Goal: Navigation & Orientation: Find specific page/section

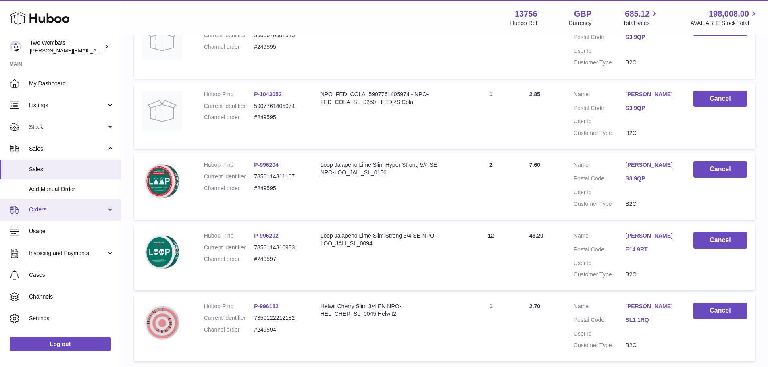
click at [59, 207] on span "Orders" at bounding box center [67, 210] width 77 height 8
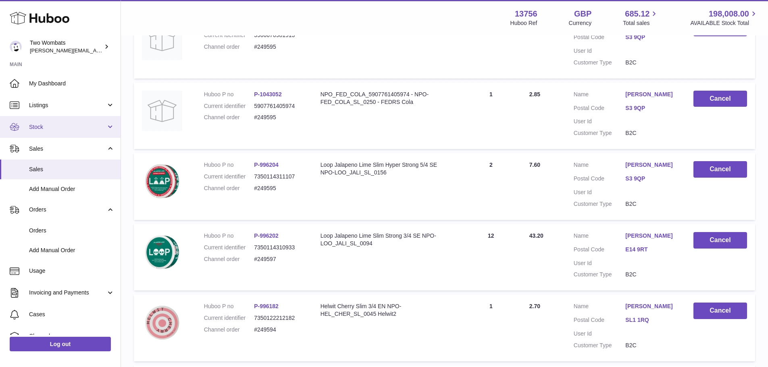
click at [61, 124] on span "Stock" at bounding box center [67, 127] width 77 height 8
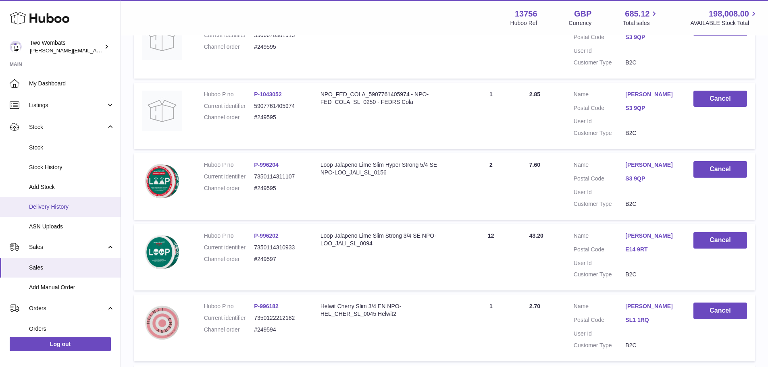
click at [74, 204] on span "Delivery History" at bounding box center [72, 207] width 86 height 8
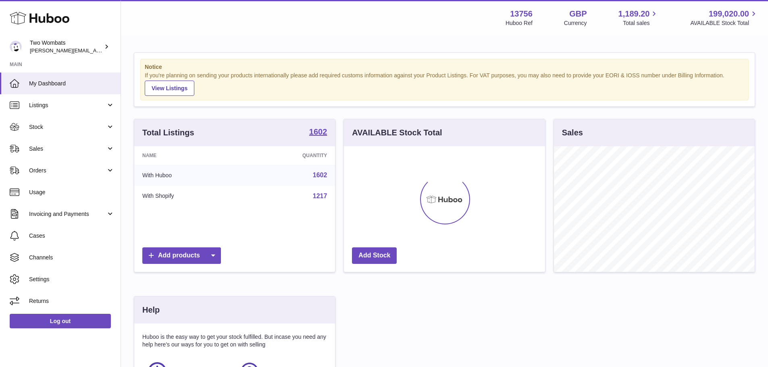
scroll to position [126, 201]
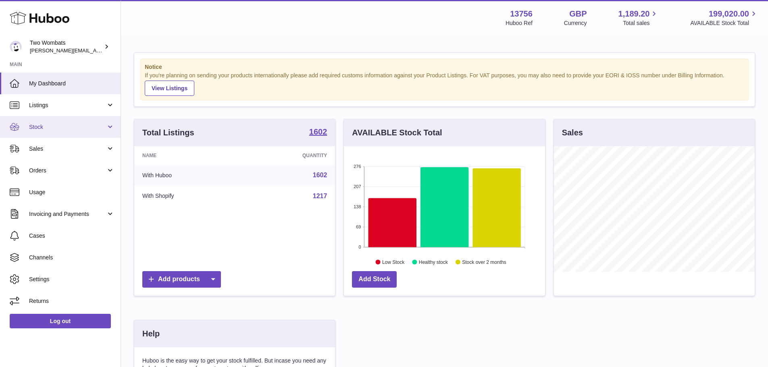
click at [80, 133] on link "Stock" at bounding box center [60, 127] width 121 height 22
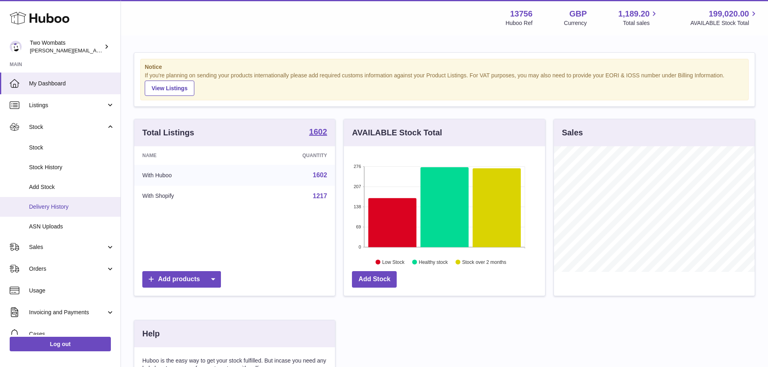
click at [73, 206] on span "Delivery History" at bounding box center [72, 207] width 86 height 8
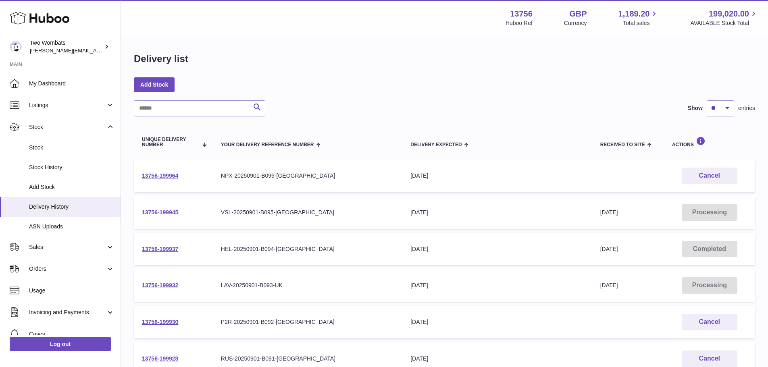
scroll to position [40, 0]
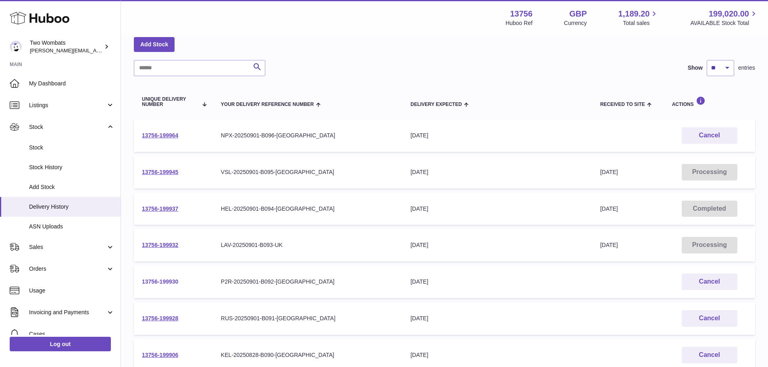
click at [157, 280] on link "13756-199930" at bounding box center [160, 282] width 36 height 6
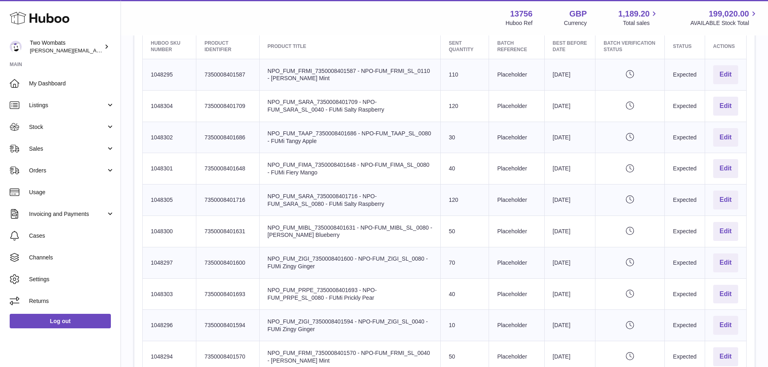
scroll to position [282, 0]
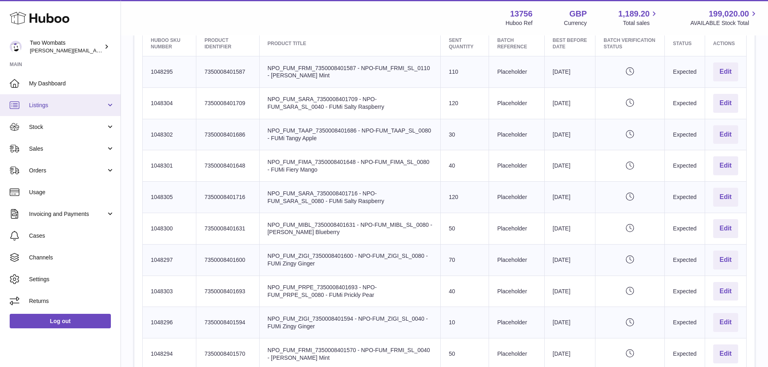
click at [77, 113] on link "Listings" at bounding box center [60, 105] width 121 height 22
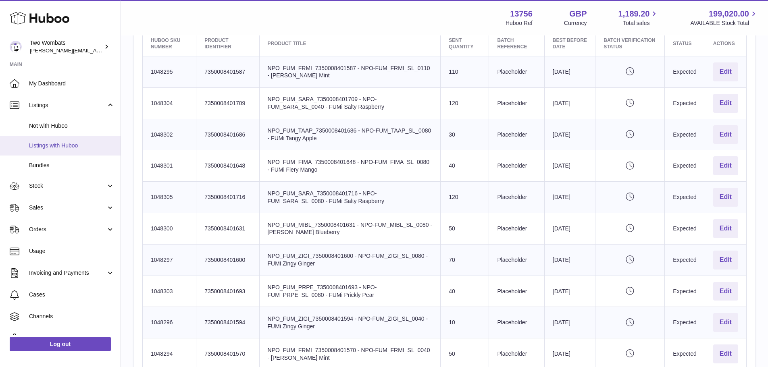
click at [82, 138] on link "Listings with Huboo" at bounding box center [60, 146] width 121 height 20
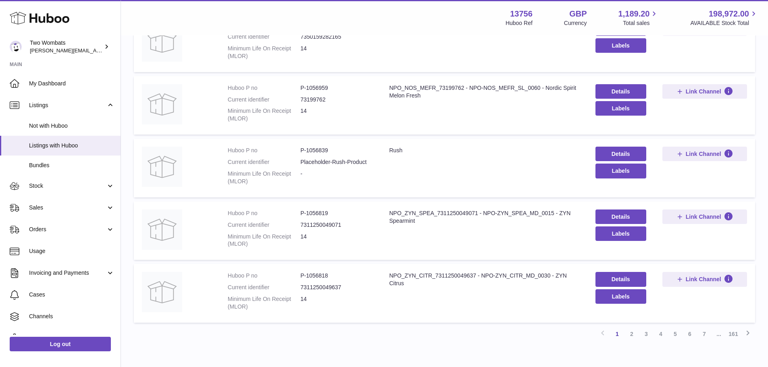
scroll to position [488, 0]
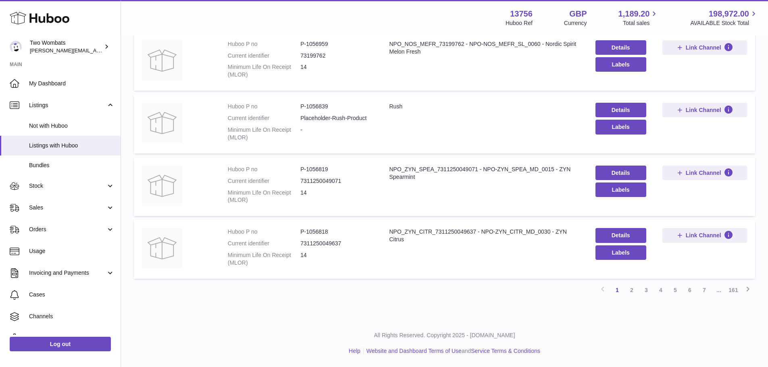
click at [634, 288] on link "2" at bounding box center [632, 290] width 15 height 15
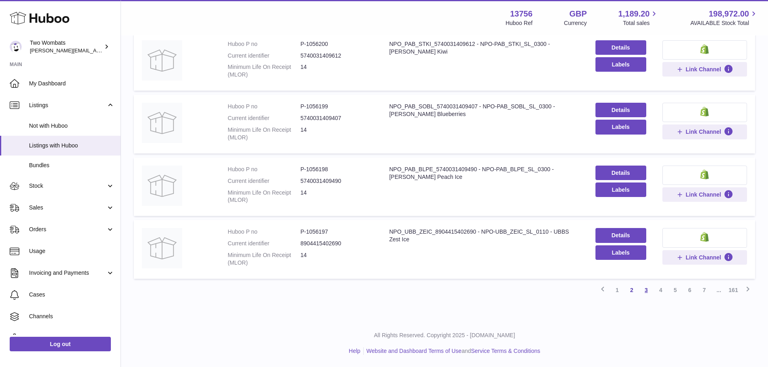
click at [647, 290] on link "3" at bounding box center [646, 290] width 15 height 15
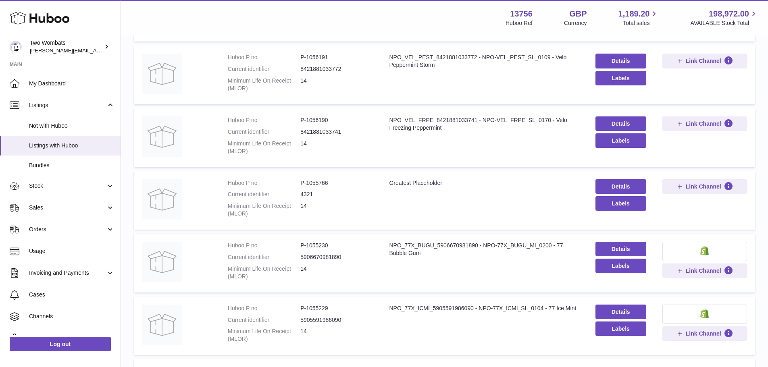
scroll to position [488, 0]
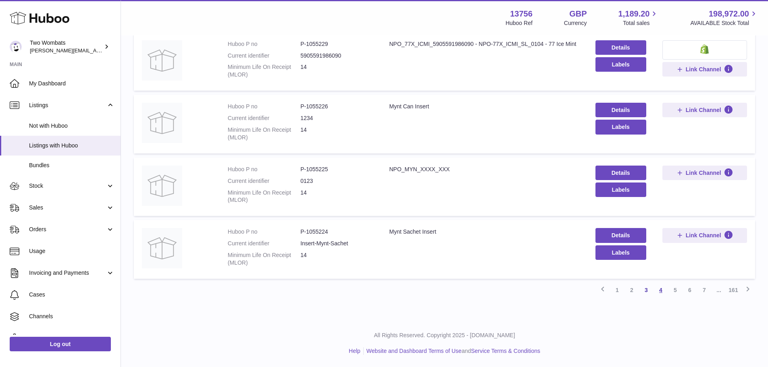
click at [659, 292] on link "4" at bounding box center [661, 290] width 15 height 15
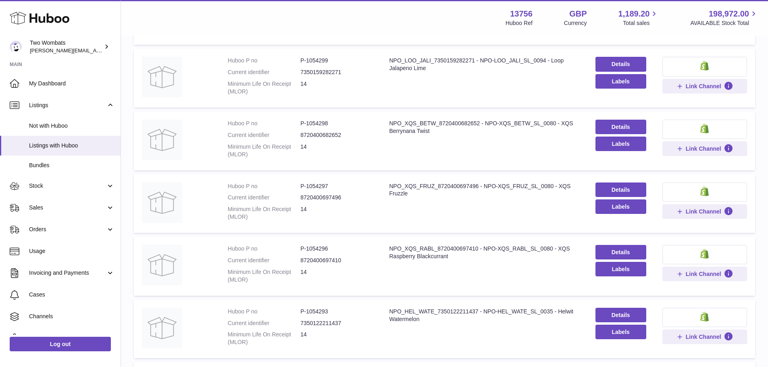
scroll to position [488, 0]
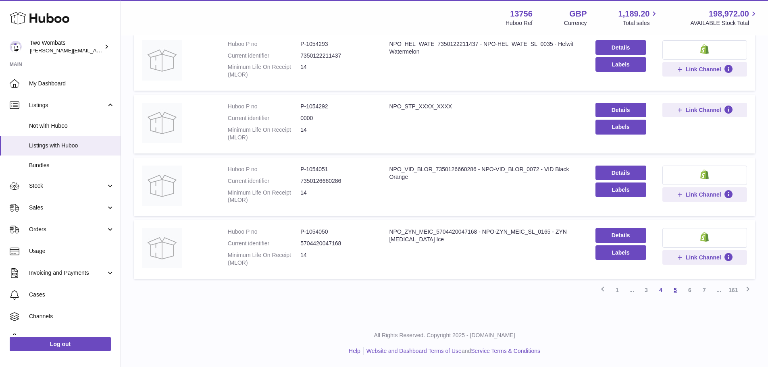
click at [674, 294] on link "5" at bounding box center [675, 290] width 15 height 15
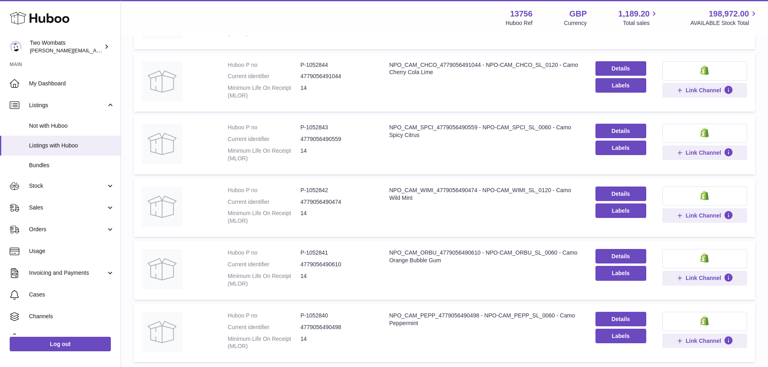
scroll to position [488, 0]
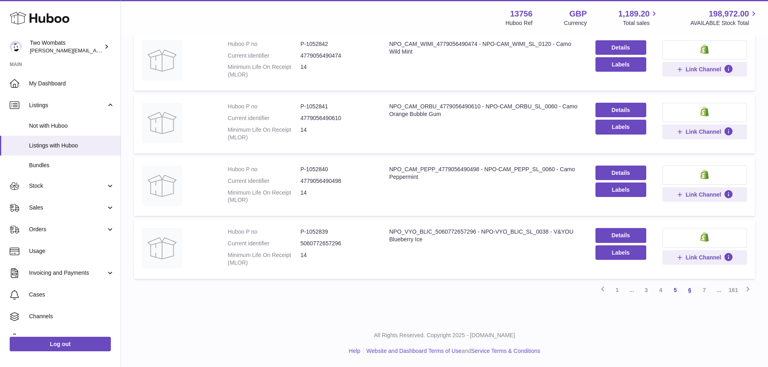
click at [689, 292] on link "6" at bounding box center [690, 290] width 15 height 15
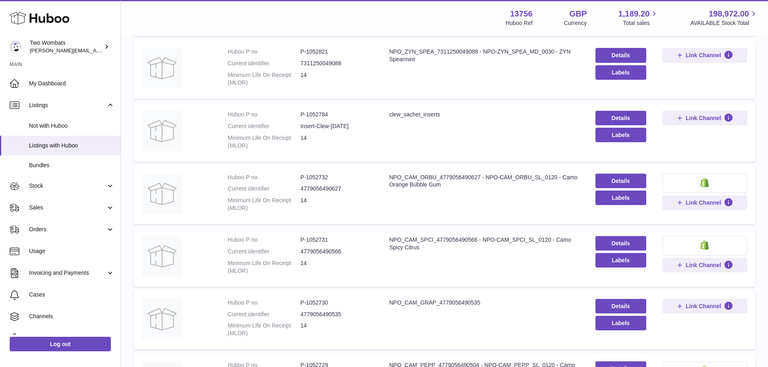
scroll to position [488, 0]
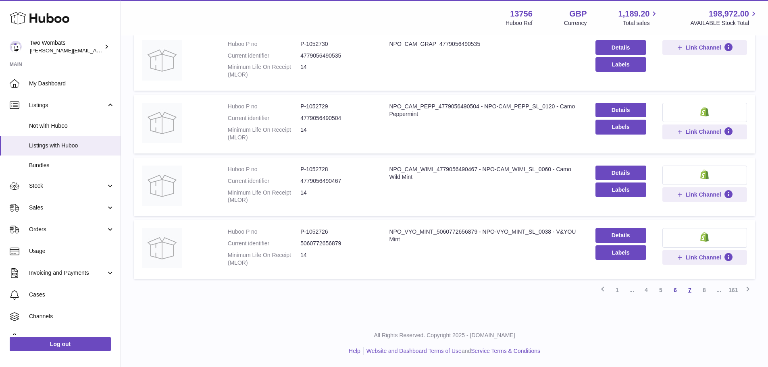
click at [691, 294] on link "7" at bounding box center [690, 290] width 15 height 15
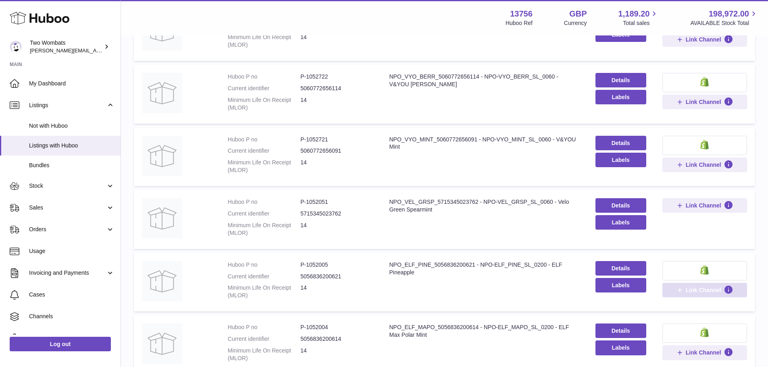
scroll to position [488, 0]
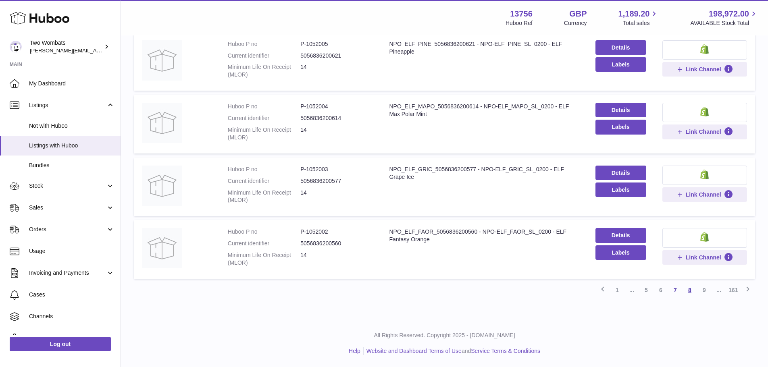
click at [691, 290] on link "8" at bounding box center [690, 290] width 15 height 15
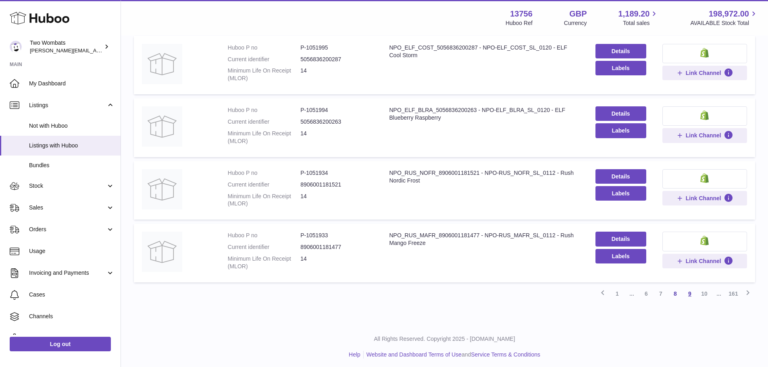
scroll to position [488, 0]
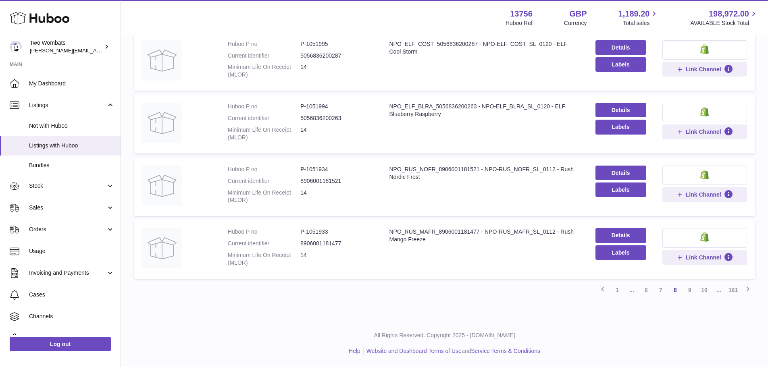
click at [692, 290] on link "9" at bounding box center [690, 290] width 15 height 15
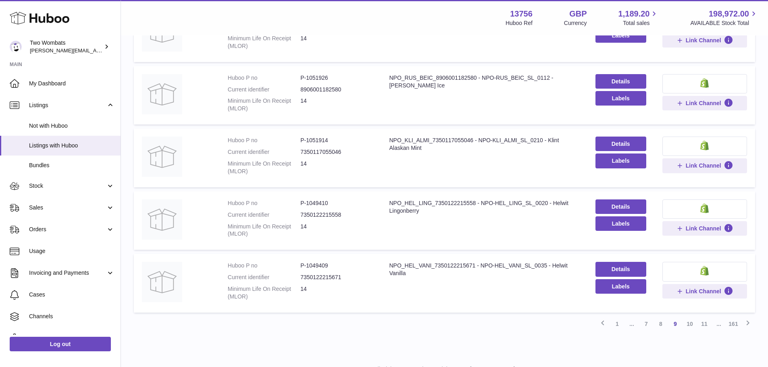
scroll to position [488, 0]
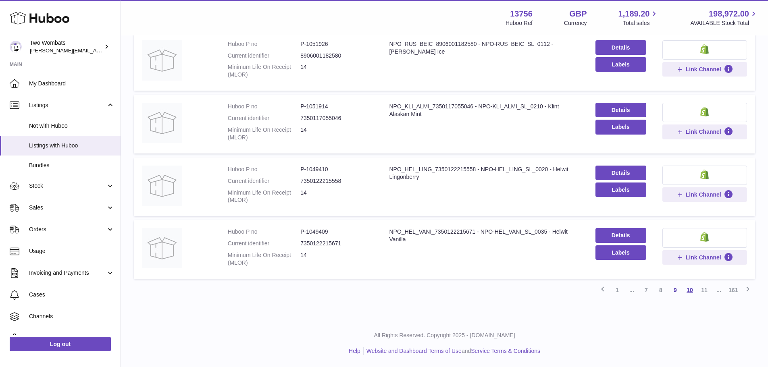
click at [692, 291] on link "10" at bounding box center [690, 290] width 15 height 15
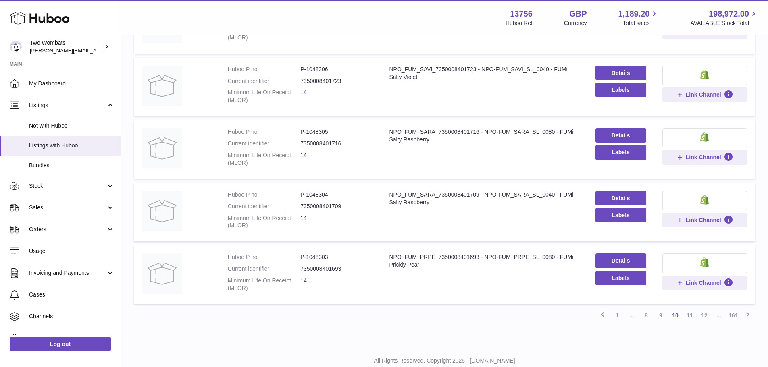
scroll to position [488, 0]
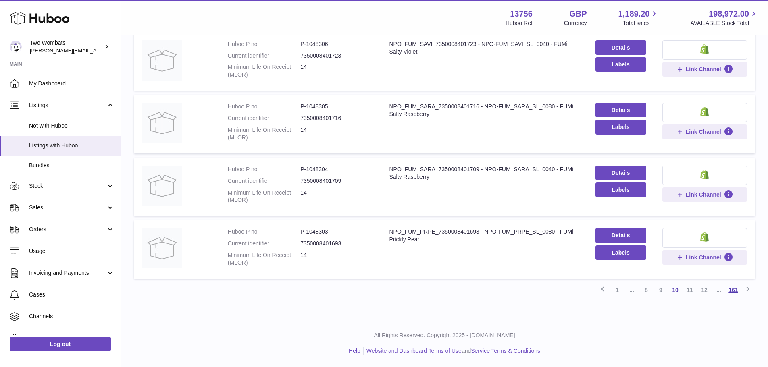
click at [732, 292] on link "161" at bounding box center [733, 290] width 15 height 15
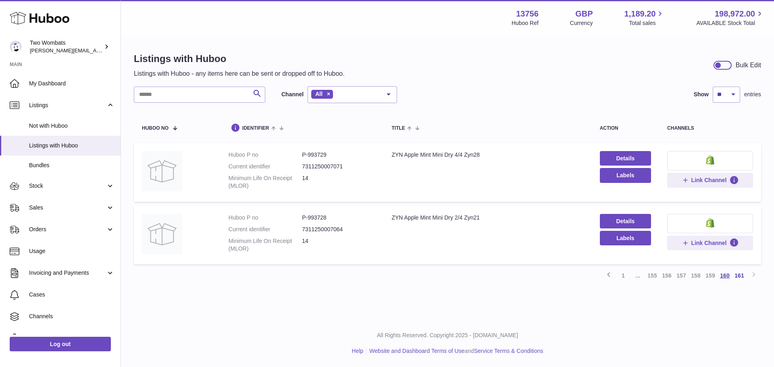
click at [720, 274] on link "160" at bounding box center [725, 276] width 15 height 15
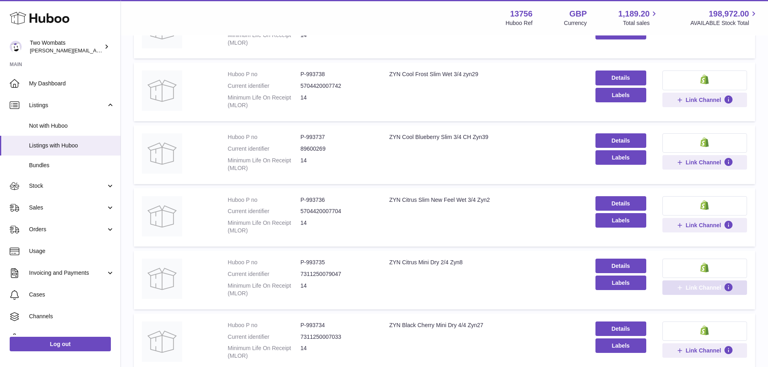
scroll to position [488, 0]
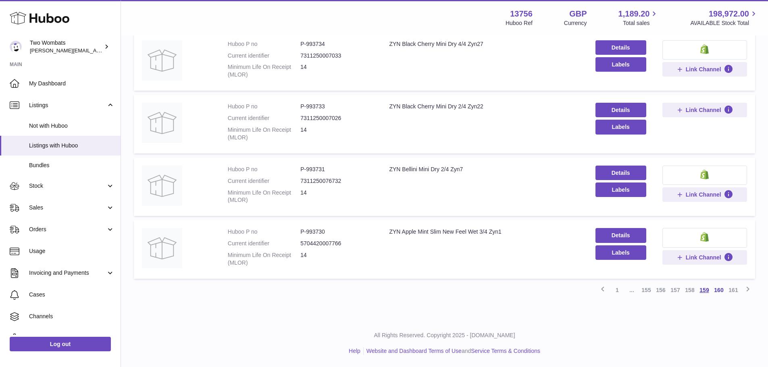
click at [711, 292] on link "159" at bounding box center [704, 290] width 15 height 15
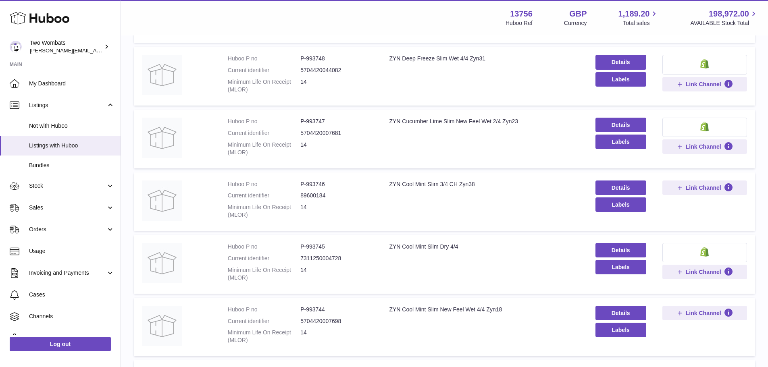
scroll to position [488, 0]
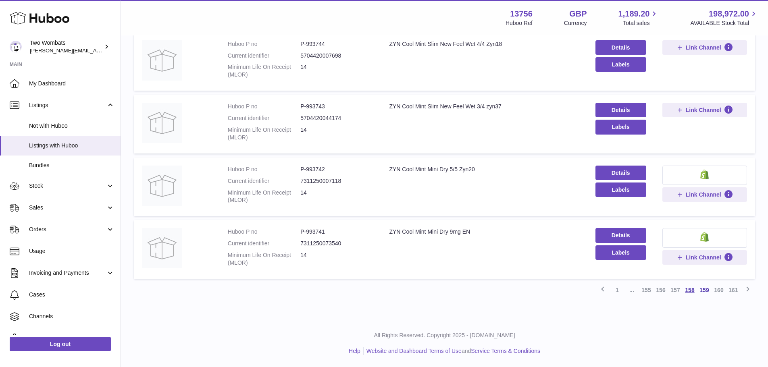
click at [692, 289] on link "158" at bounding box center [690, 290] width 15 height 15
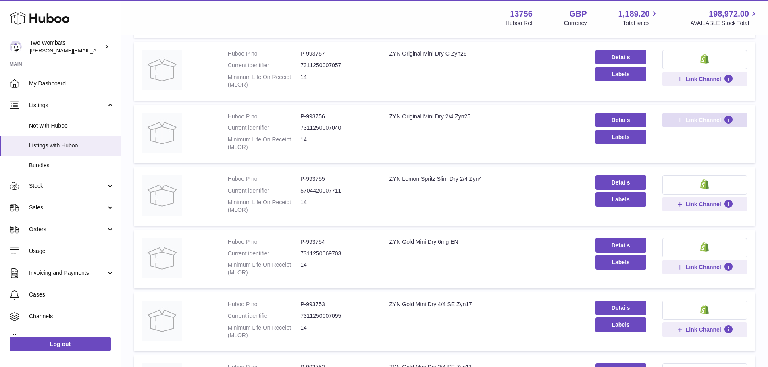
scroll to position [488, 0]
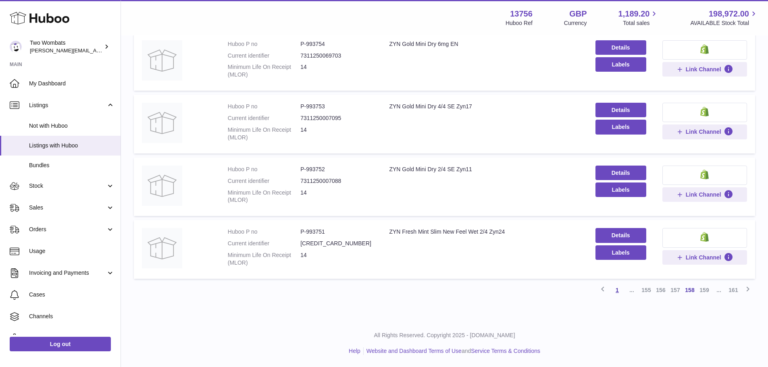
click at [619, 291] on link "1" at bounding box center [617, 290] width 15 height 15
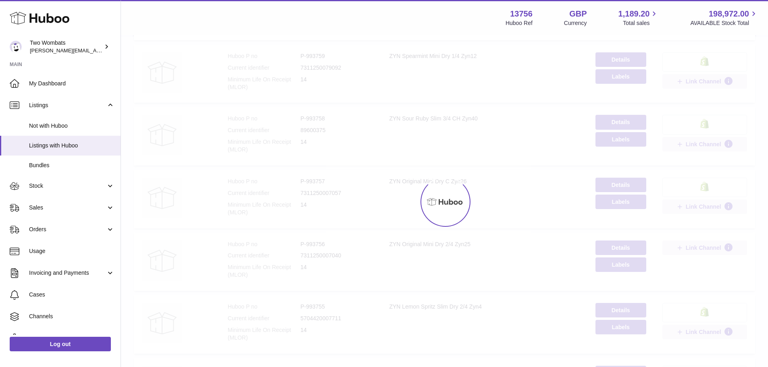
scroll to position [36, 0]
